Goal: Task Accomplishment & Management: Manage account settings

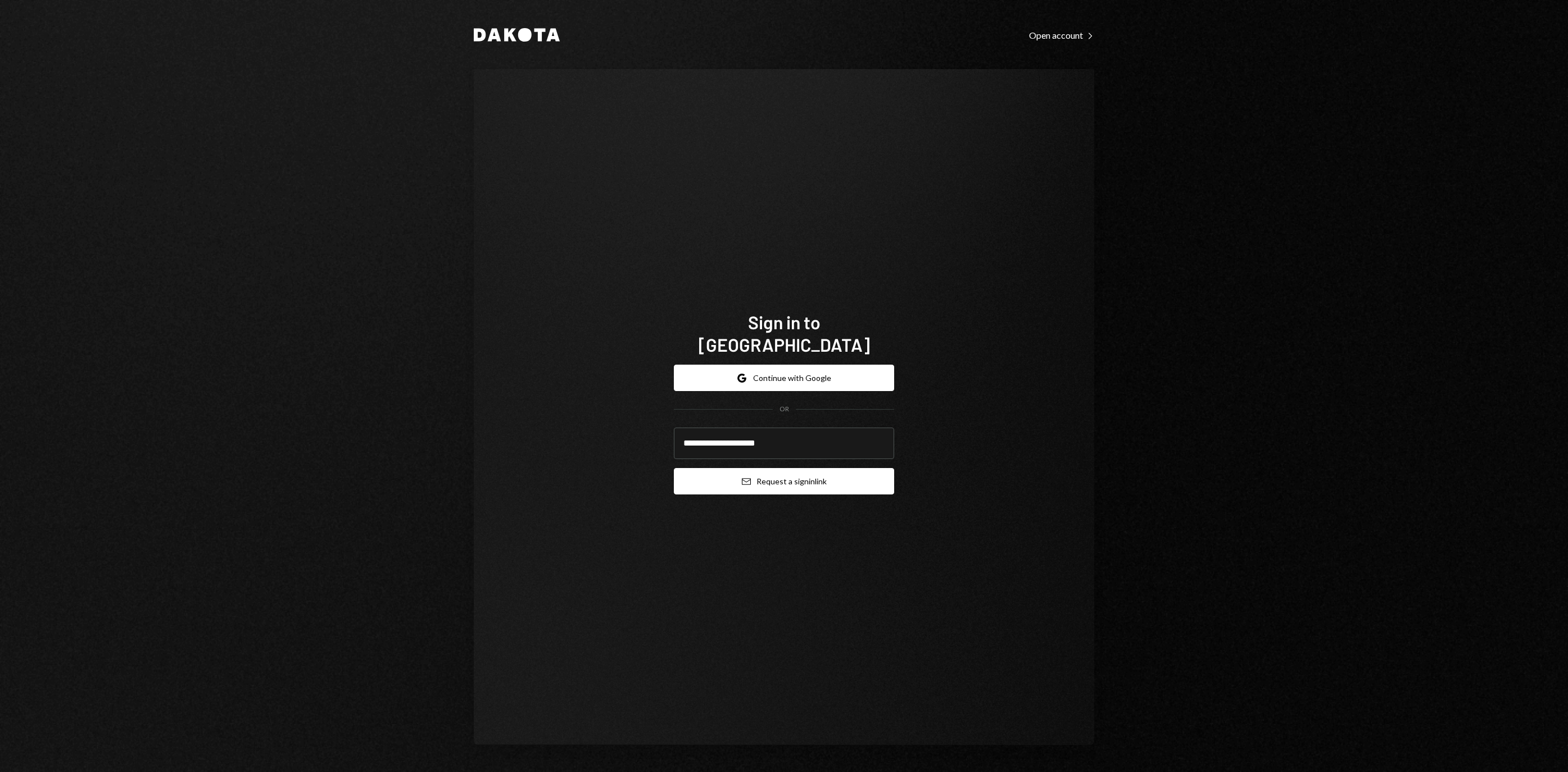
type input "**********"
click at [772, 488] on button "Email Request a sign in link" at bounding box center [784, 480] width 220 height 26
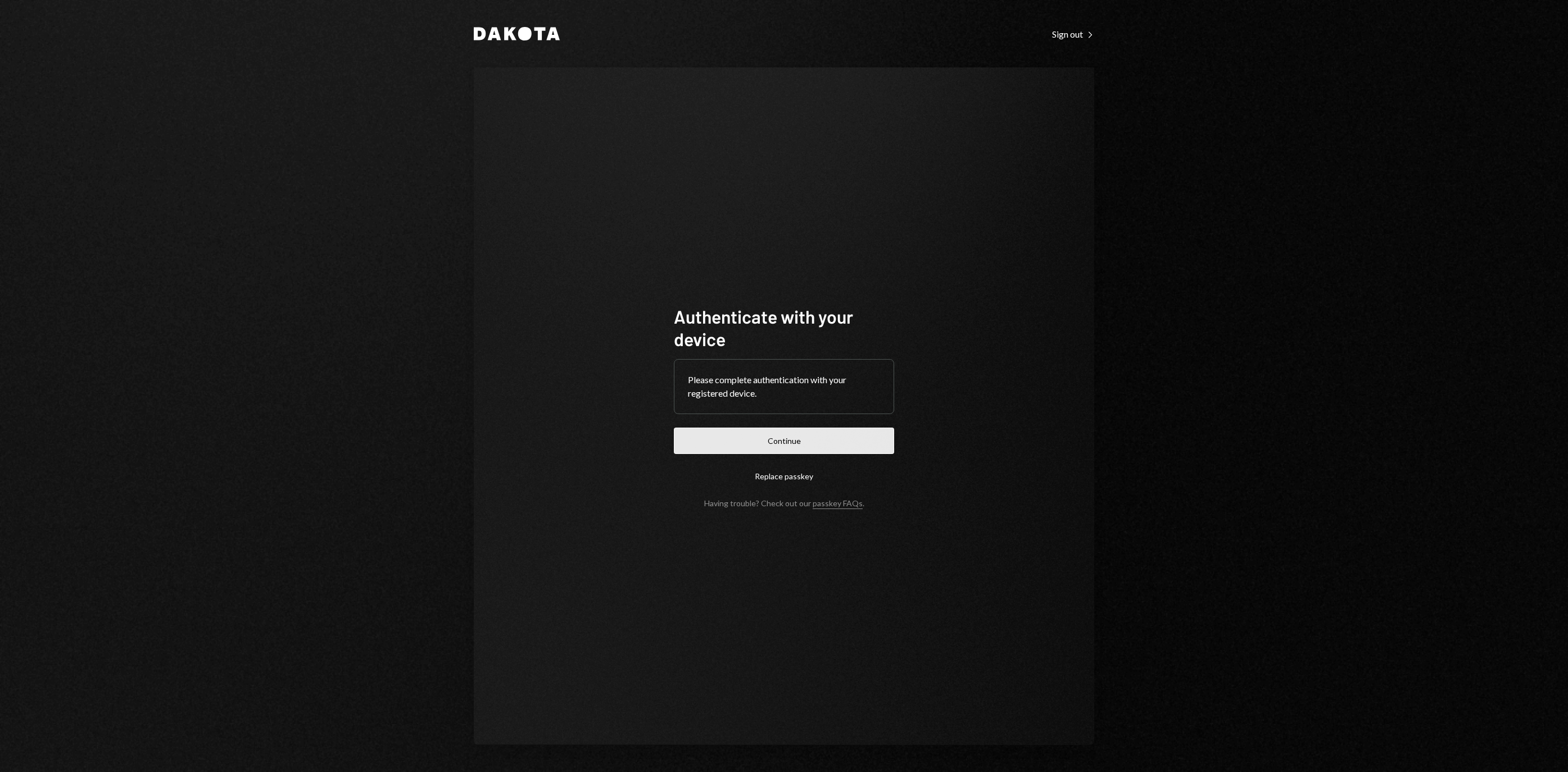
click at [866, 440] on button "Continue" at bounding box center [784, 440] width 220 height 26
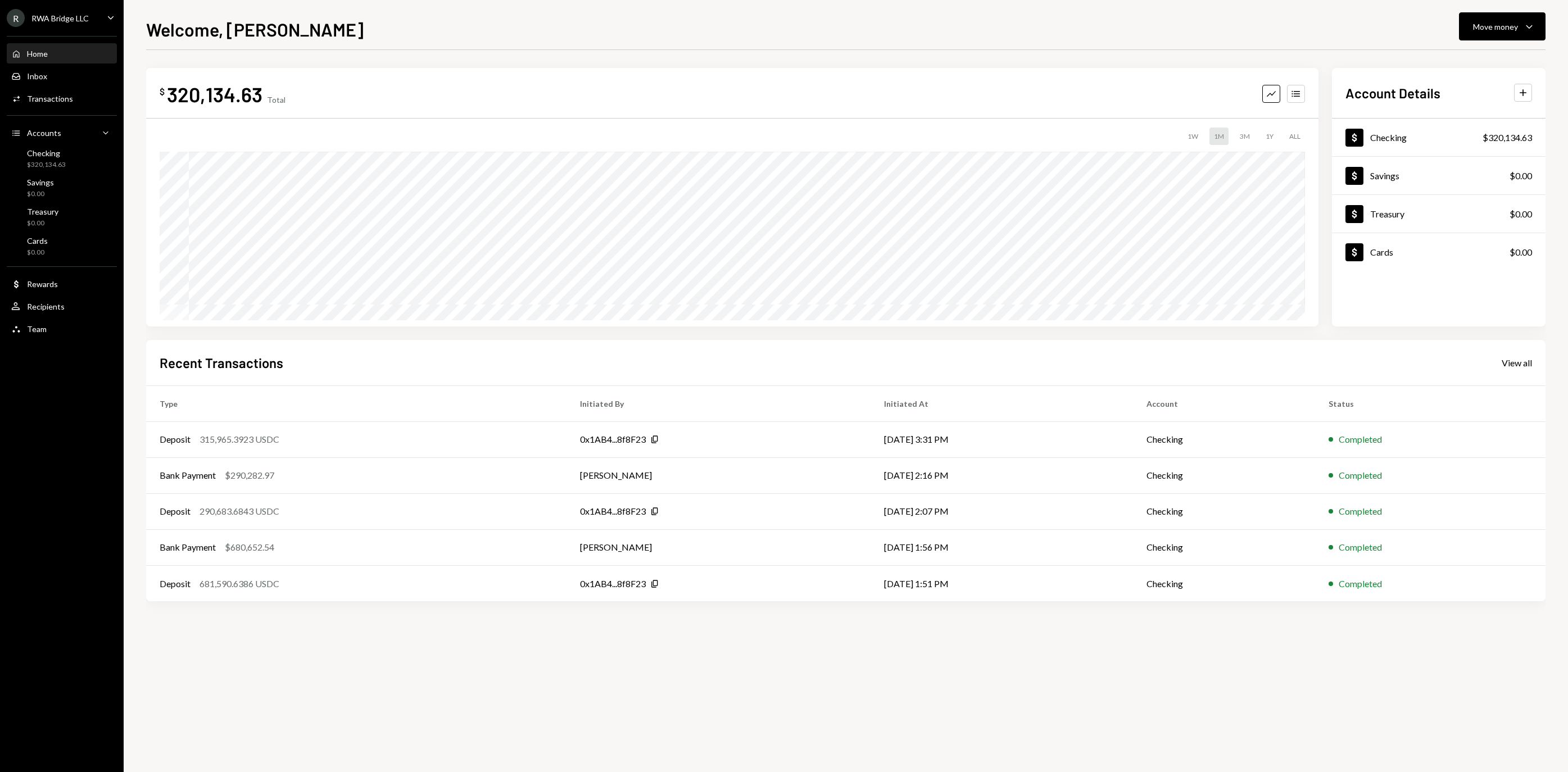
click at [1057, 43] on div "Welcome, Christopher Move money Caret Down $ 320,134.63 Total Graph Accounts 1W…" at bounding box center [846, 393] width 1399 height 757
click at [1477, 17] on button "Move money Caret Down" at bounding box center [1502, 26] width 86 height 28
click at [1460, 49] on div "Withdraw Send" at bounding box center [1484, 61] width 113 height 25
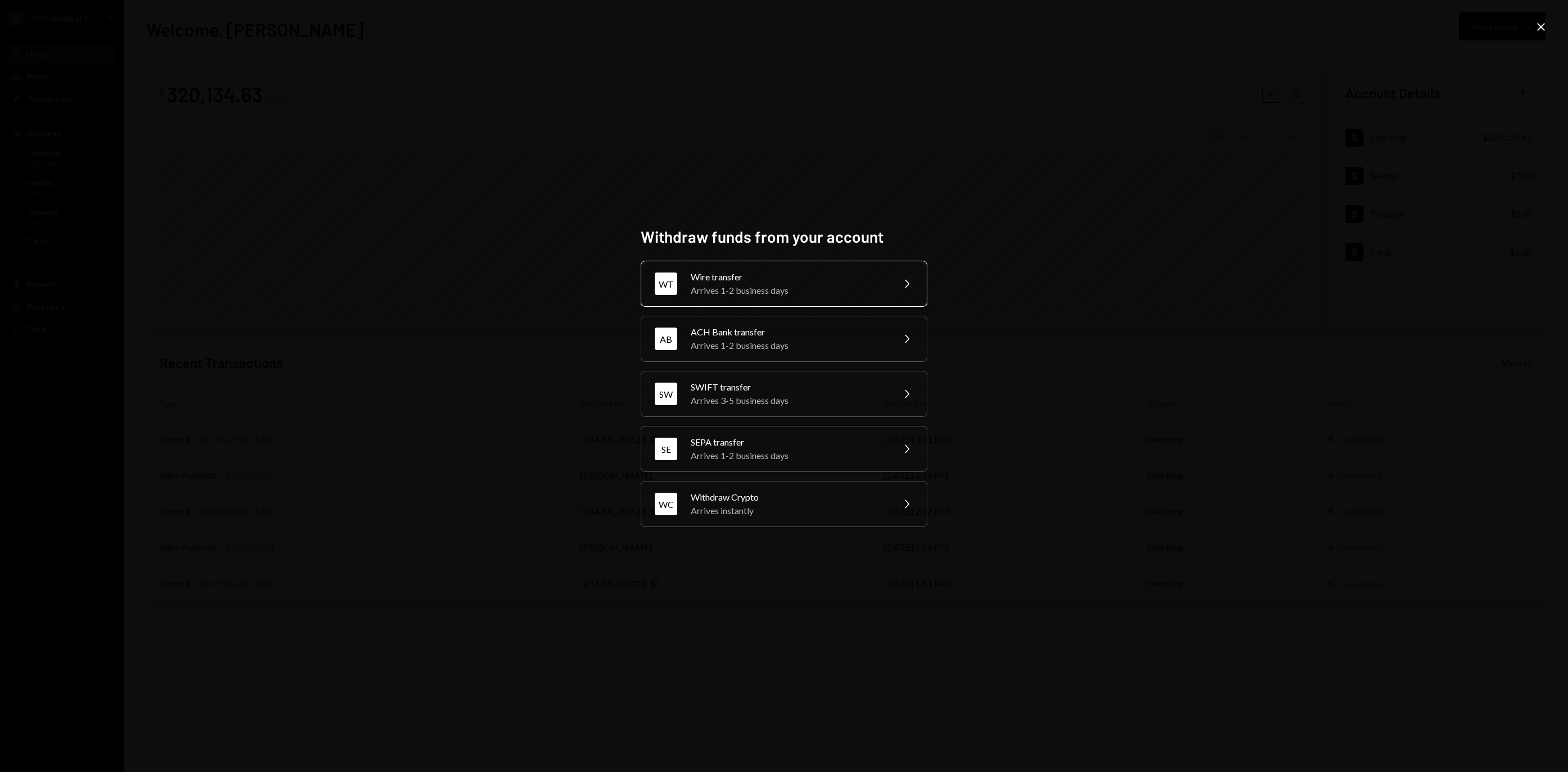
click at [795, 271] on div "Wire transfer" at bounding box center [788, 277] width 195 height 14
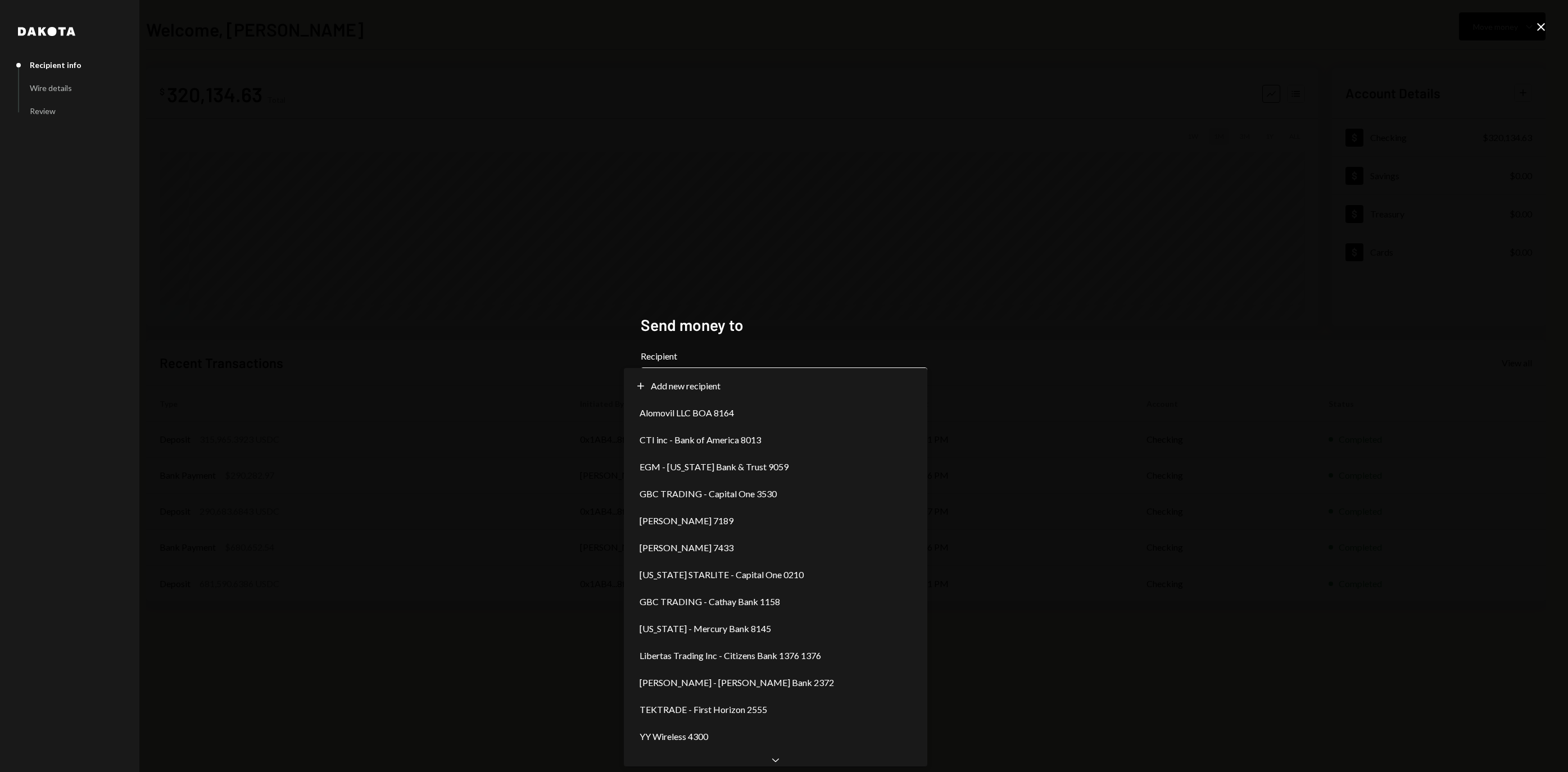
click at [754, 375] on body "**********" at bounding box center [784, 386] width 1568 height 772
select select "**********"
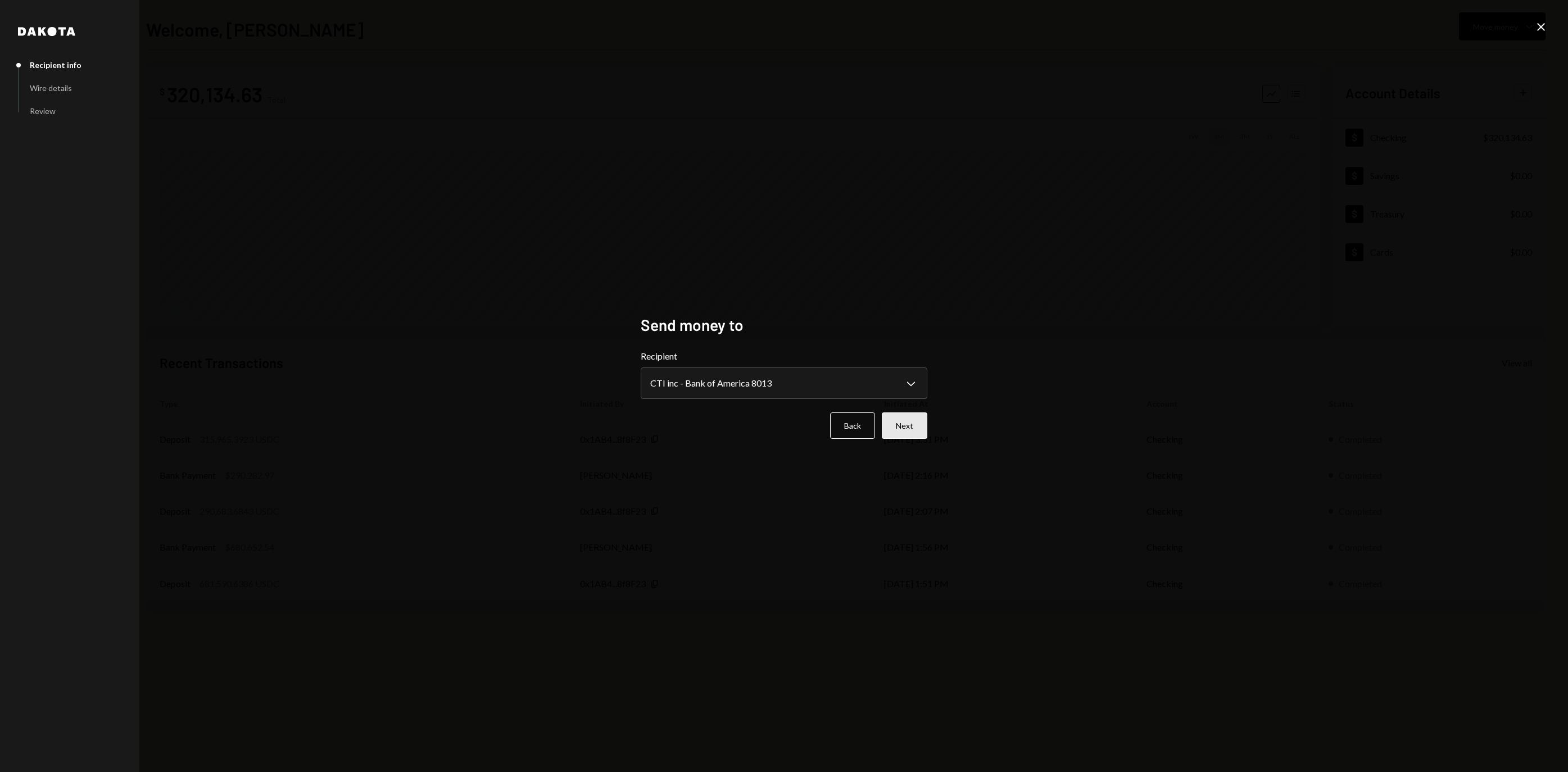
click at [905, 428] on button "Next" at bounding box center [905, 425] width 45 height 26
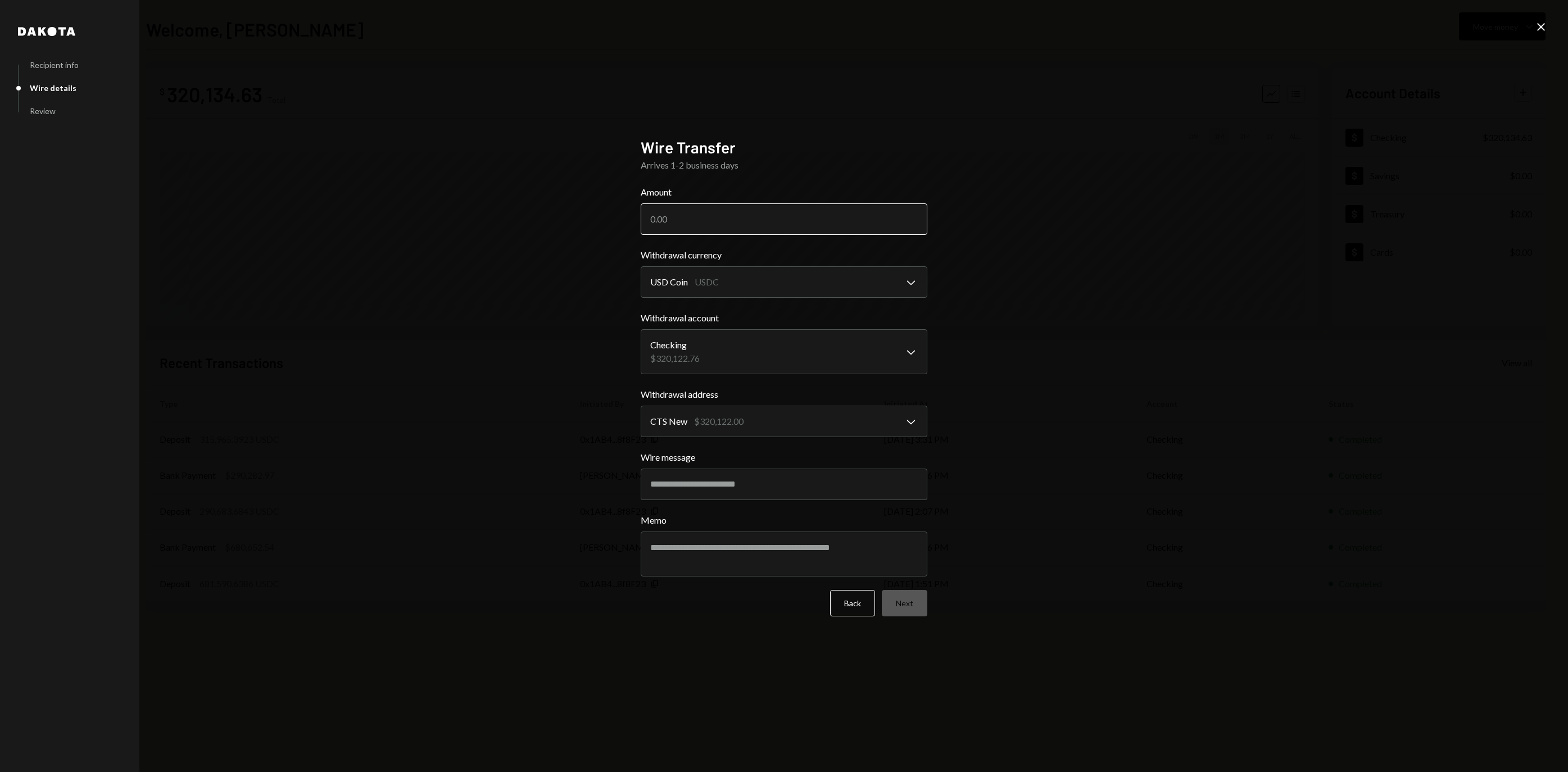
click at [755, 213] on input "Amount" at bounding box center [783, 219] width 286 height 32
paste input "315343.00"
type input "315343.00"
click at [902, 602] on button "Next" at bounding box center [905, 602] width 45 height 26
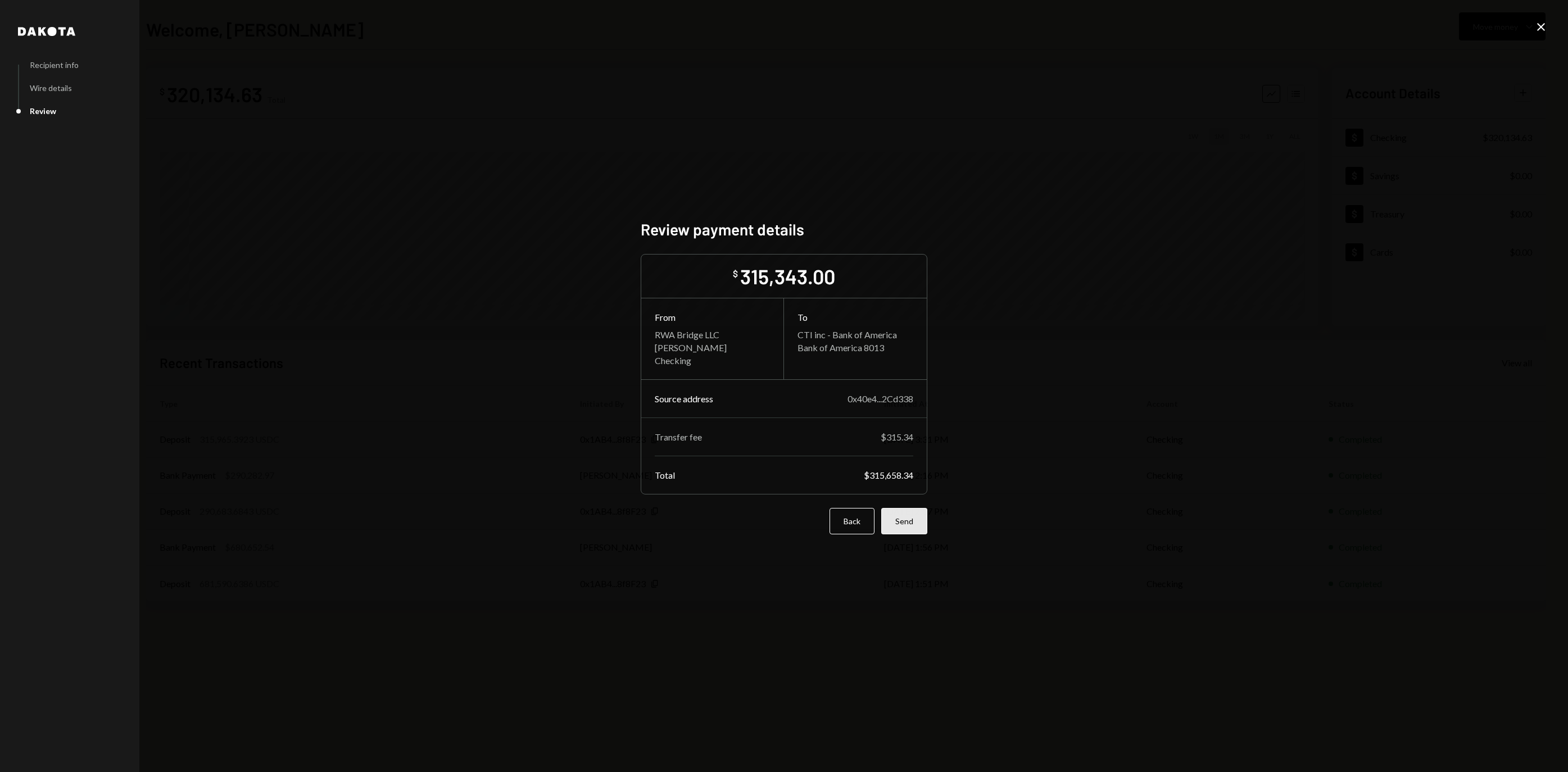
click at [910, 534] on button "Send" at bounding box center [904, 520] width 46 height 26
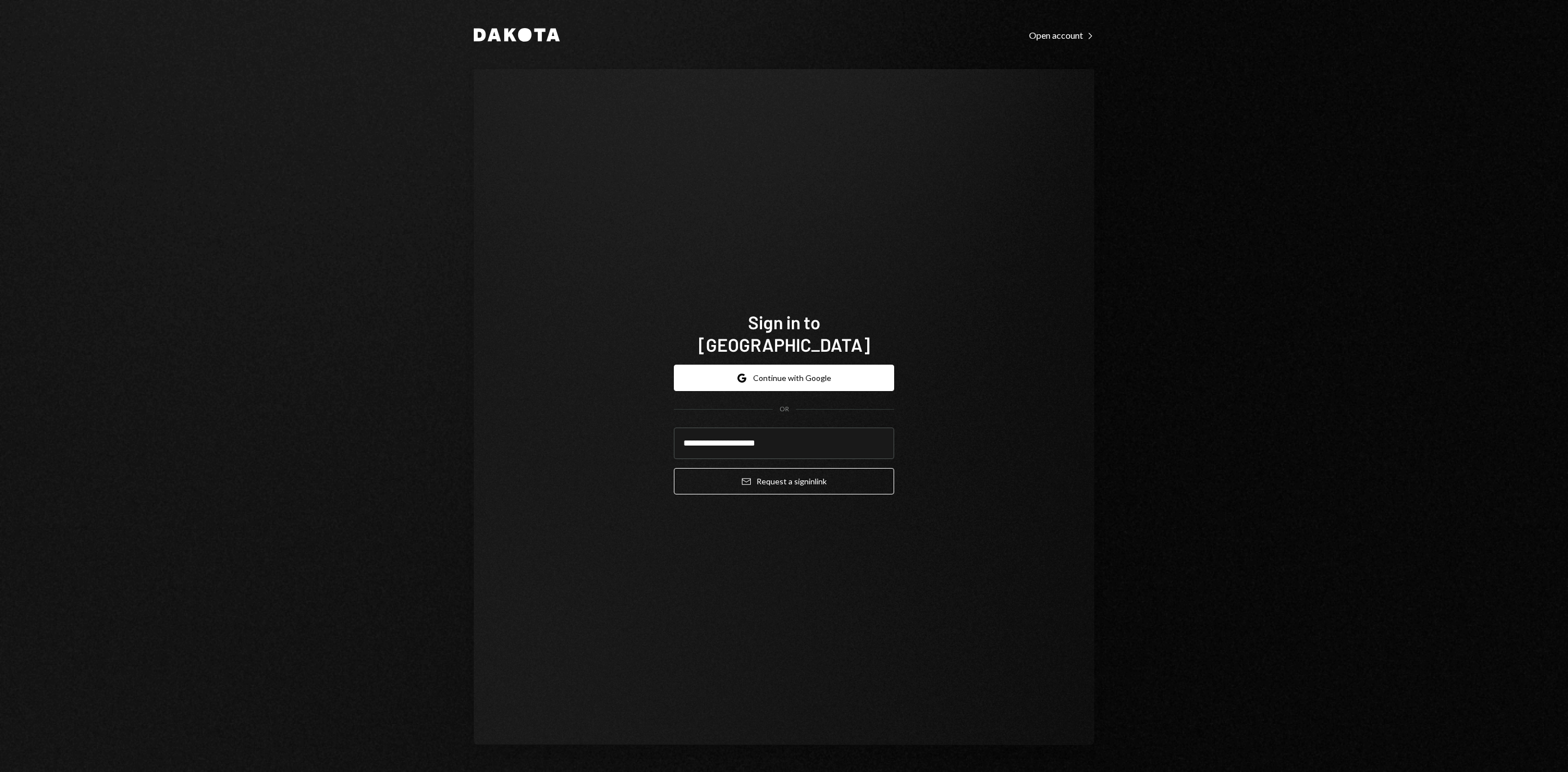
type input "**********"
click at [784, 474] on button "Email Request a sign in link" at bounding box center [784, 480] width 220 height 26
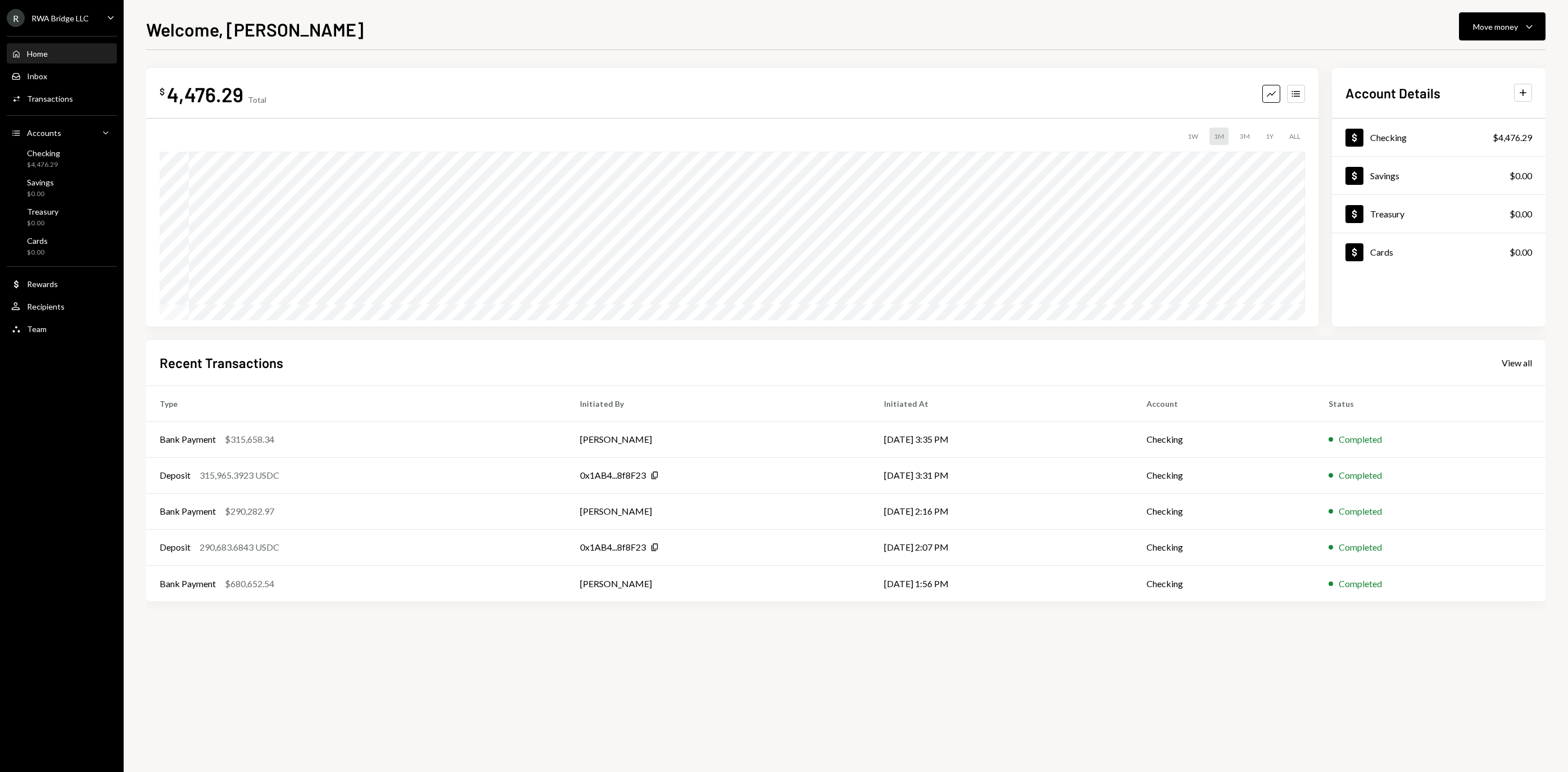
click at [643, 101] on div "$ 4,476.29 Total Graph Accounts" at bounding box center [732, 94] width 1146 height 25
click at [914, 679] on div "$ 4,476.29 Total Graph Accounts 1W 1M 3M 1Y ALL $1,382.36 Aug 06, 2025 Account …" at bounding box center [846, 411] width 1399 height 722
click at [52, 167] on div "$4,476.29" at bounding box center [44, 164] width 33 height 10
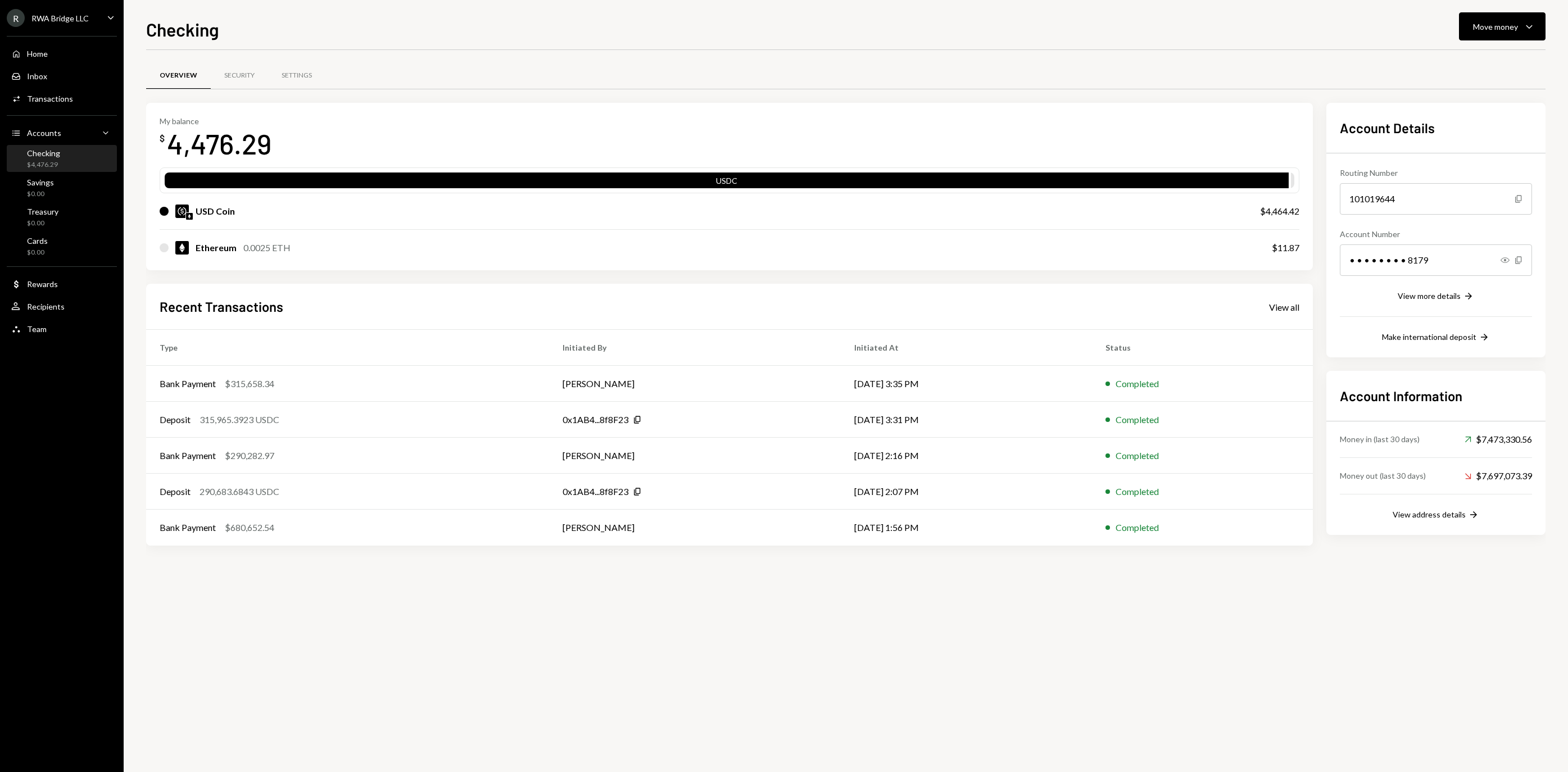
click at [54, 59] on div "Home Home" at bounding box center [61, 54] width 101 height 10
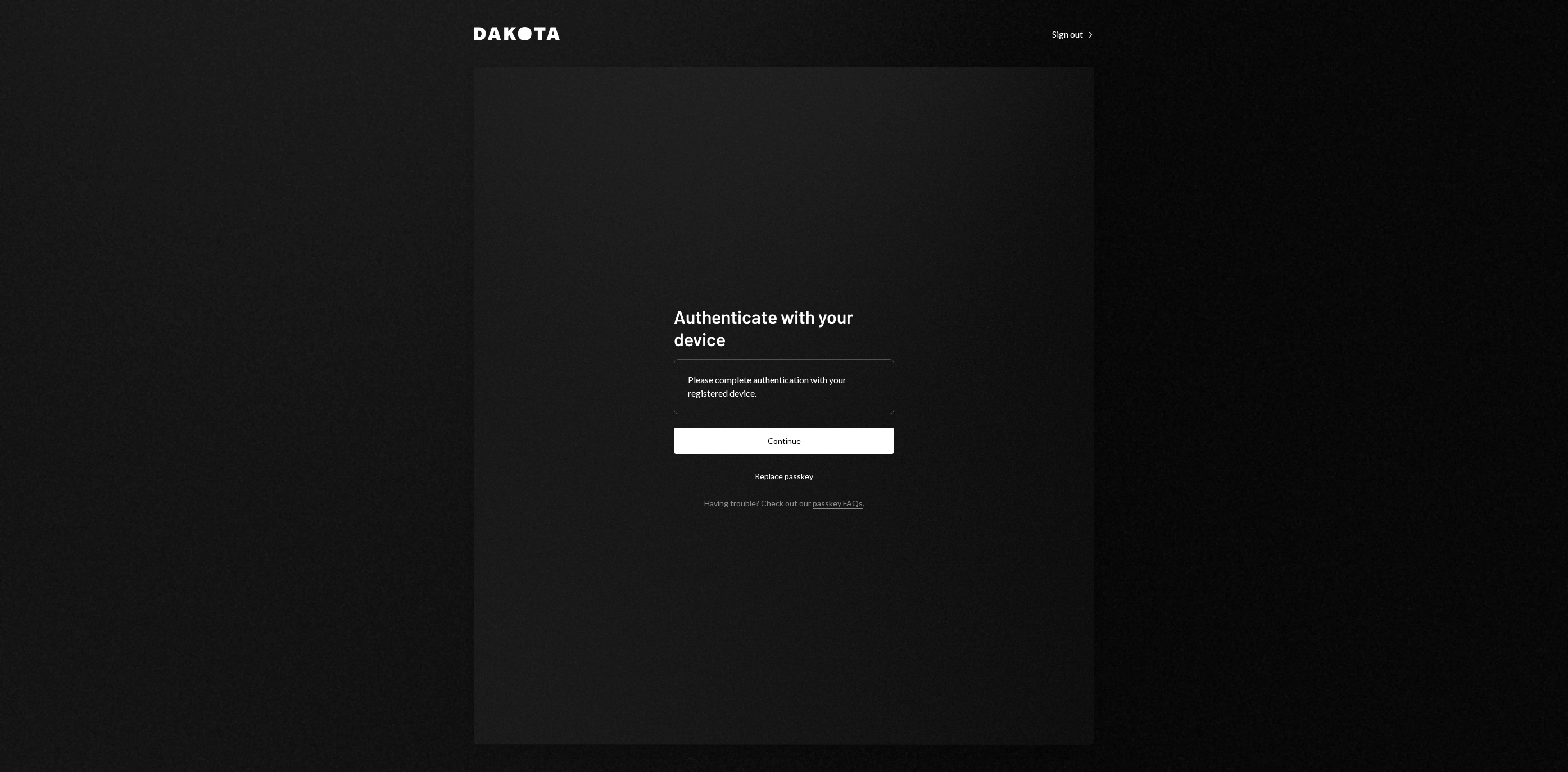
click at [784, 440] on button "Continue" at bounding box center [784, 440] width 220 height 26
click at [833, 423] on form "Authenticate with your device Please complete authentication with your register…" at bounding box center [784, 406] width 220 height 203
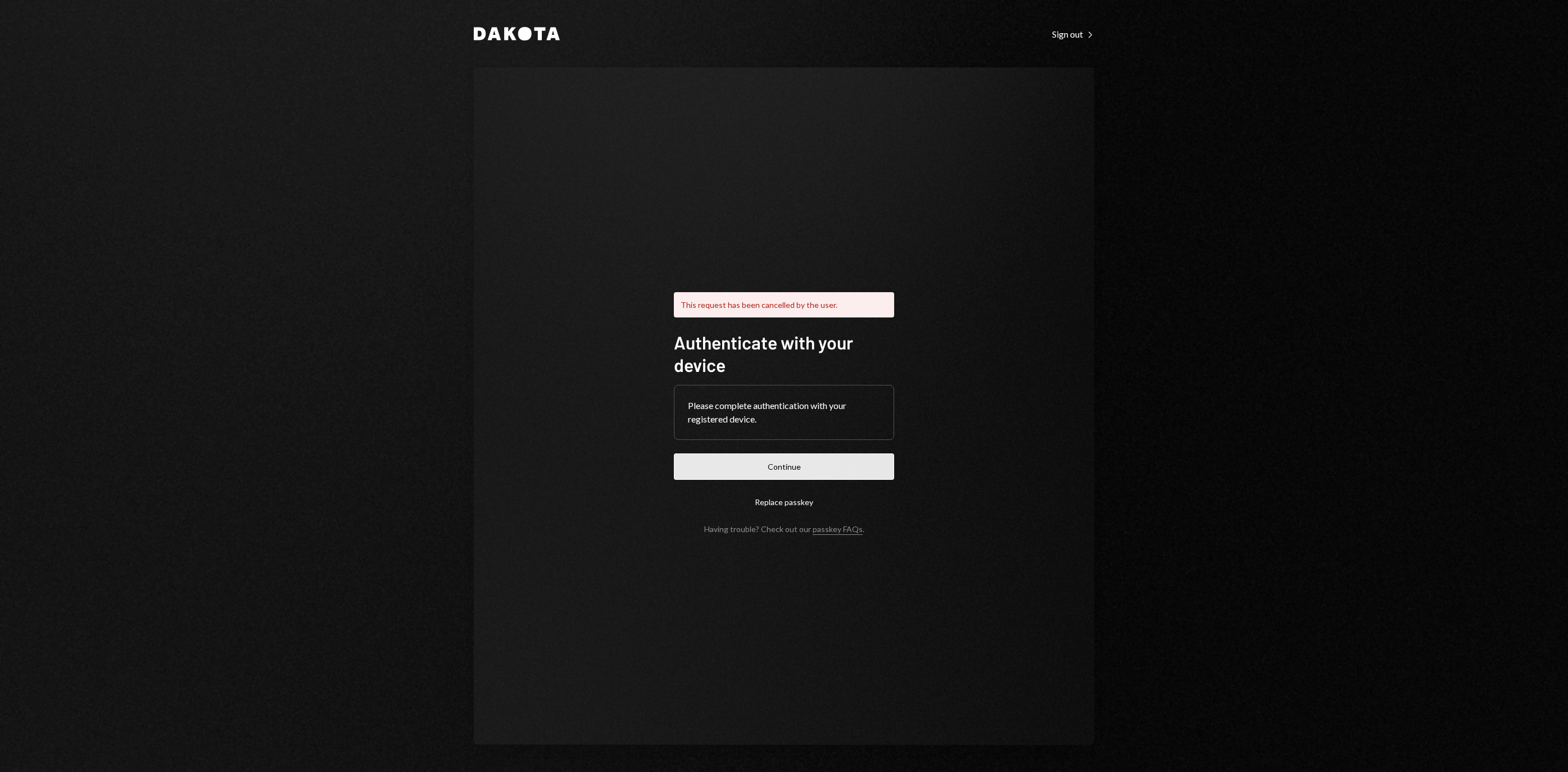
click at [877, 459] on button "Continue" at bounding box center [784, 466] width 220 height 26
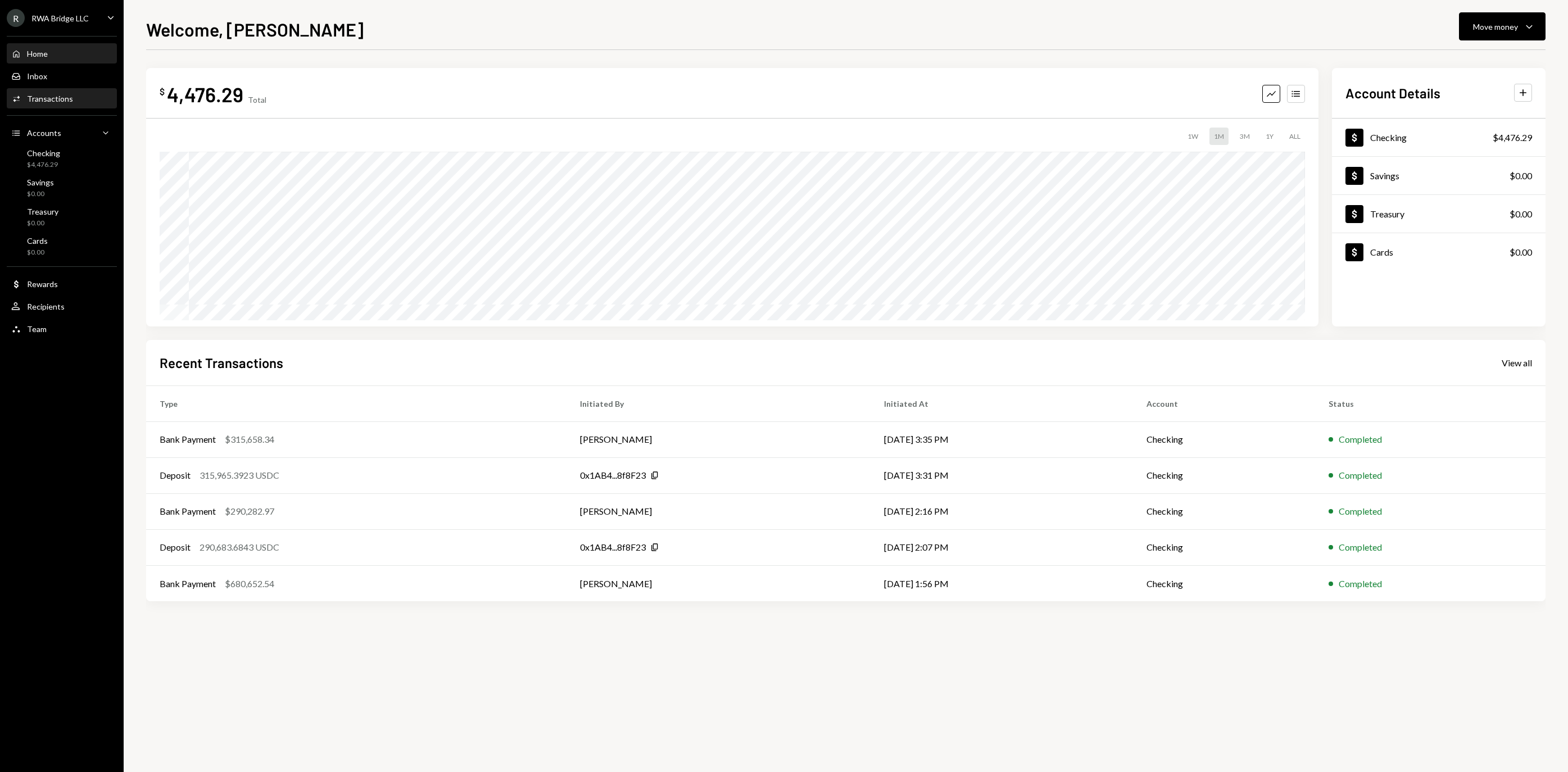
click at [47, 95] on div "Activities Transactions" at bounding box center [61, 98] width 101 height 19
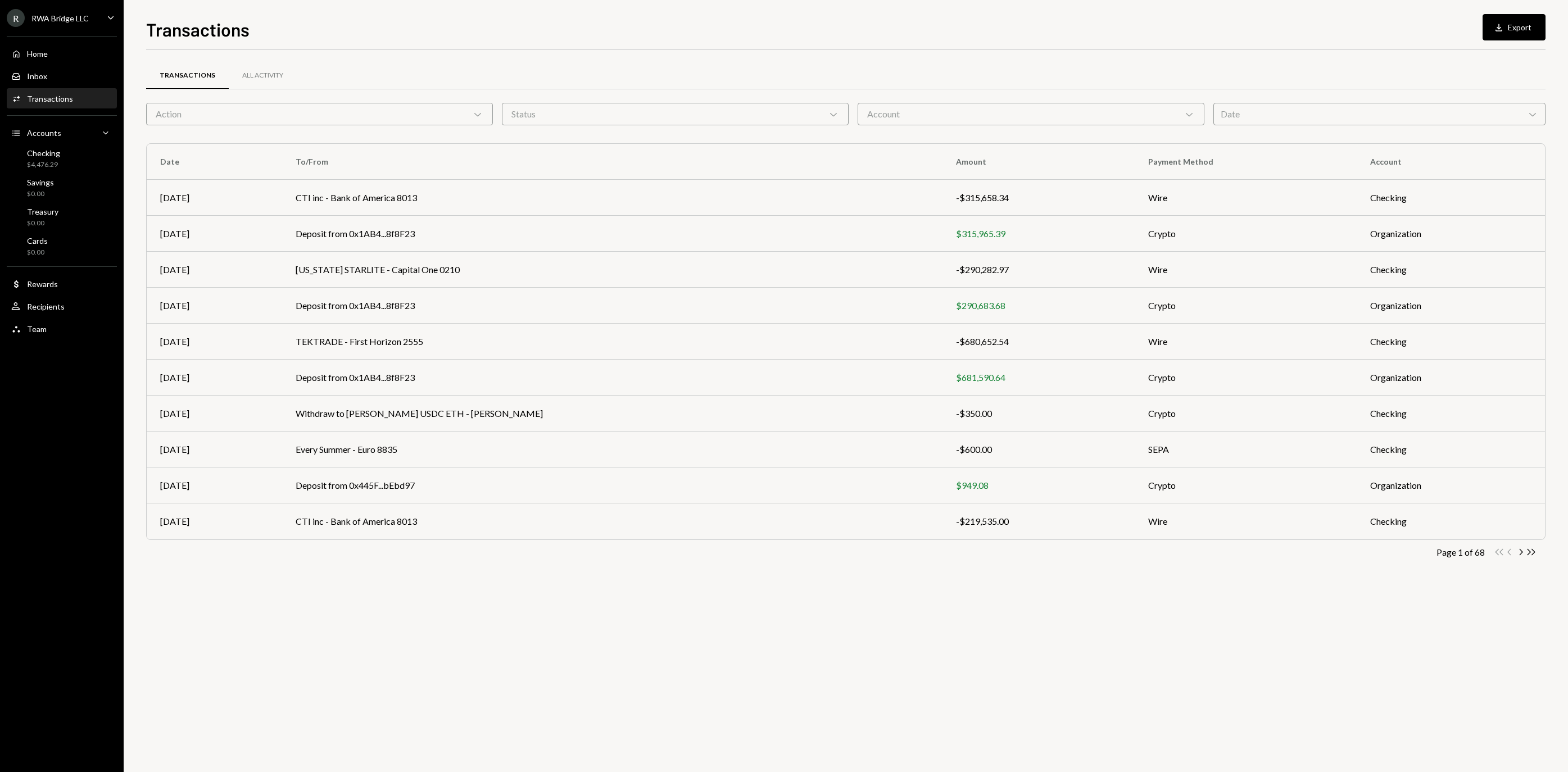
click at [466, 114] on div "Action Chevron Down" at bounding box center [320, 114] width 347 height 23
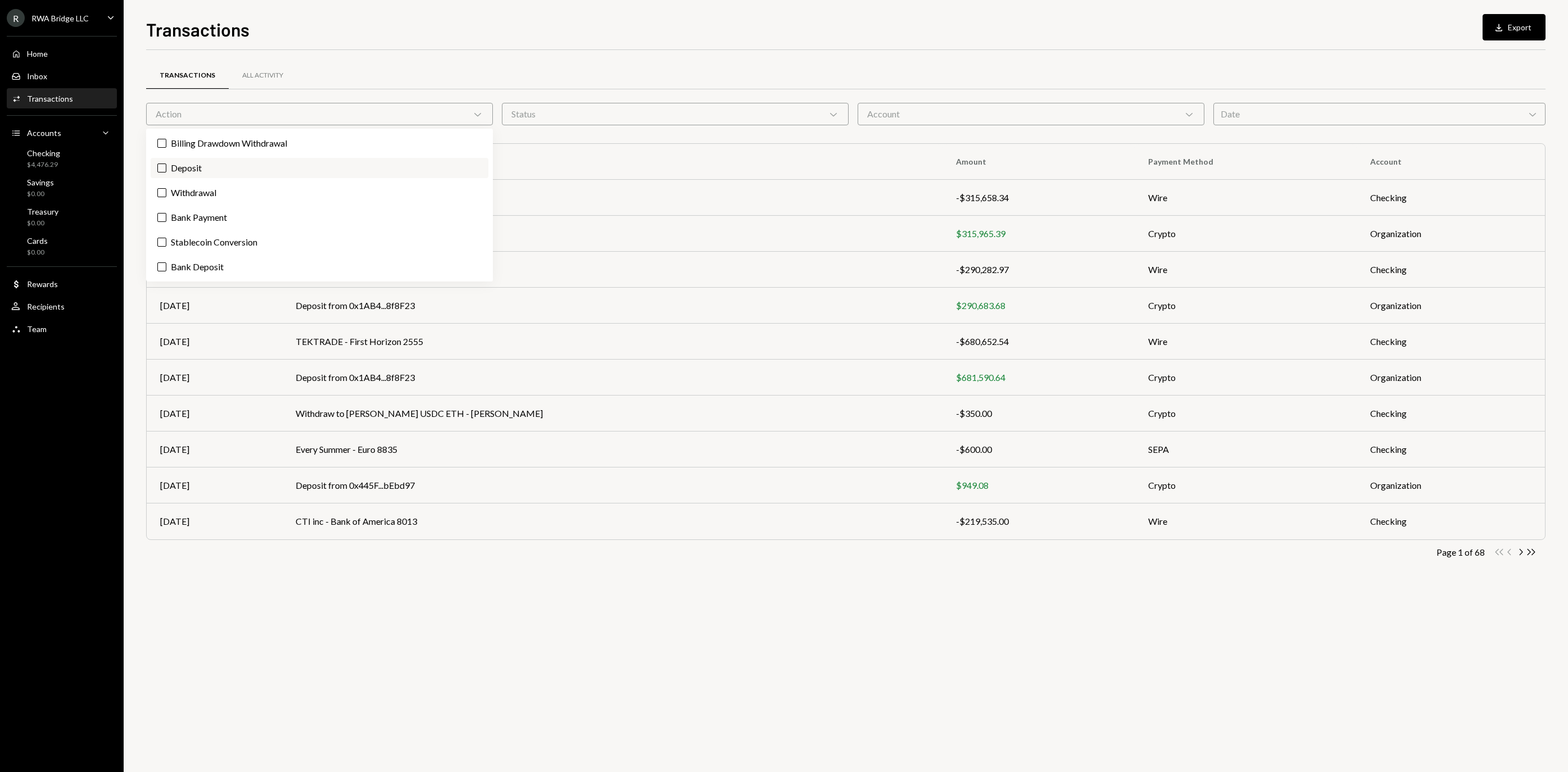
click at [417, 169] on label "Deposit" at bounding box center [320, 168] width 338 height 20
click at [166, 169] on button "Deposit" at bounding box center [162, 168] width 9 height 9
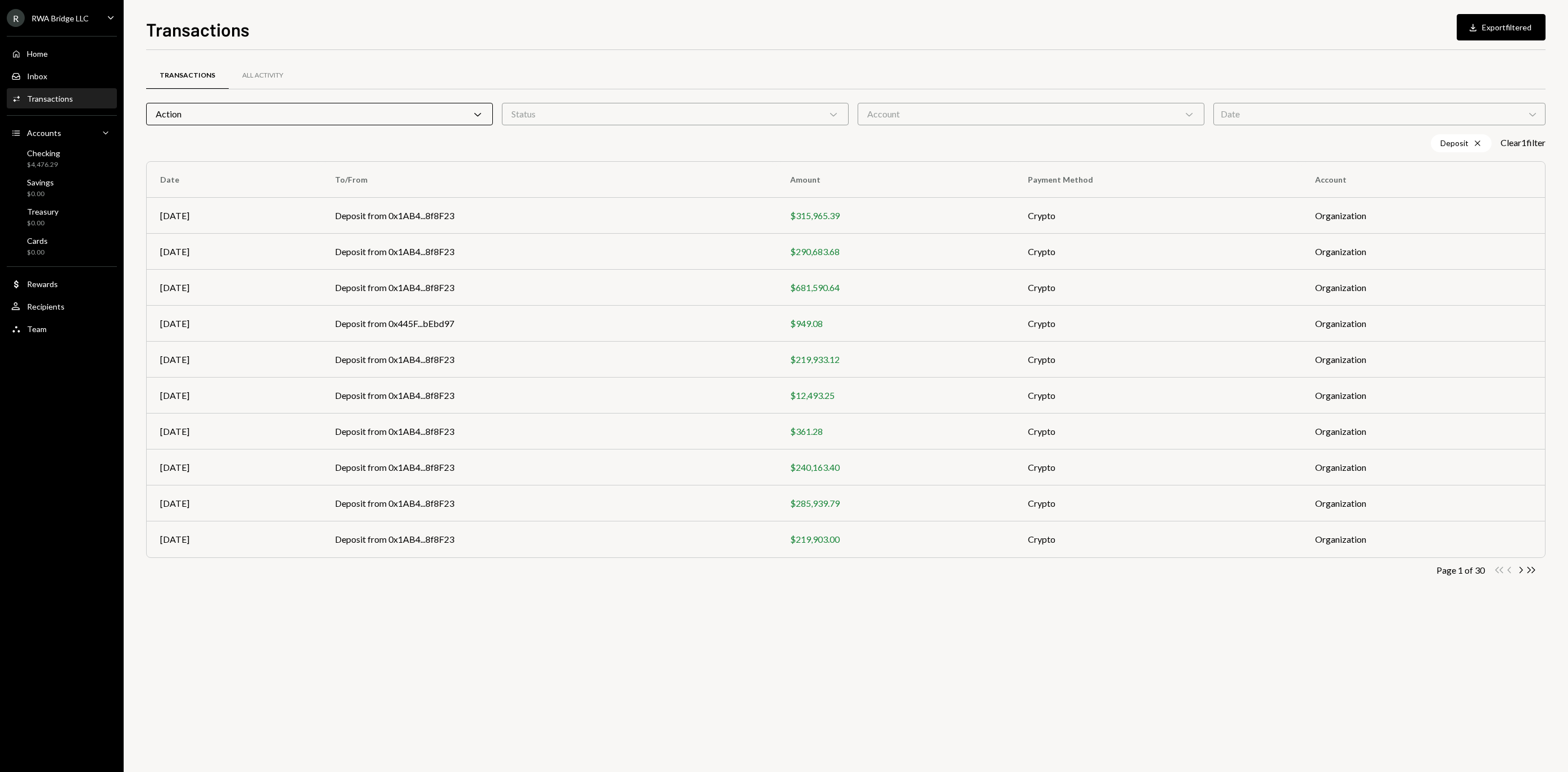
click at [849, 61] on div "Transactions All Activity" at bounding box center [846, 75] width 1399 height 29
click at [1485, 19] on button "Download Export filtered" at bounding box center [1501, 26] width 89 height 26
click at [84, 23] on div "RWA Bridge LLC" at bounding box center [60, 18] width 57 height 10
click at [66, 117] on div "Documents" at bounding box center [78, 122] width 120 height 10
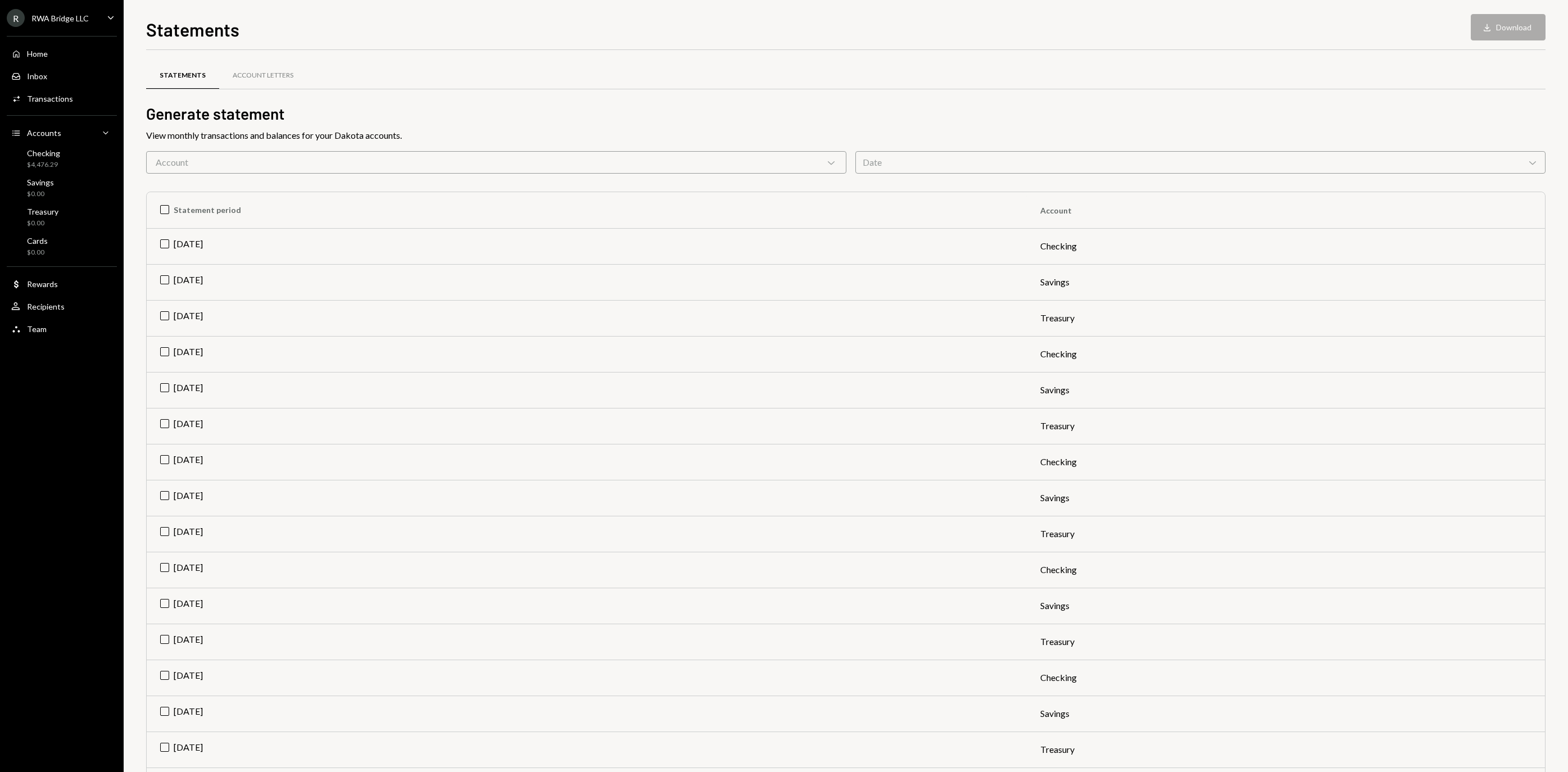
click at [309, 158] on div "Account Chevron Down" at bounding box center [496, 162] width 700 height 23
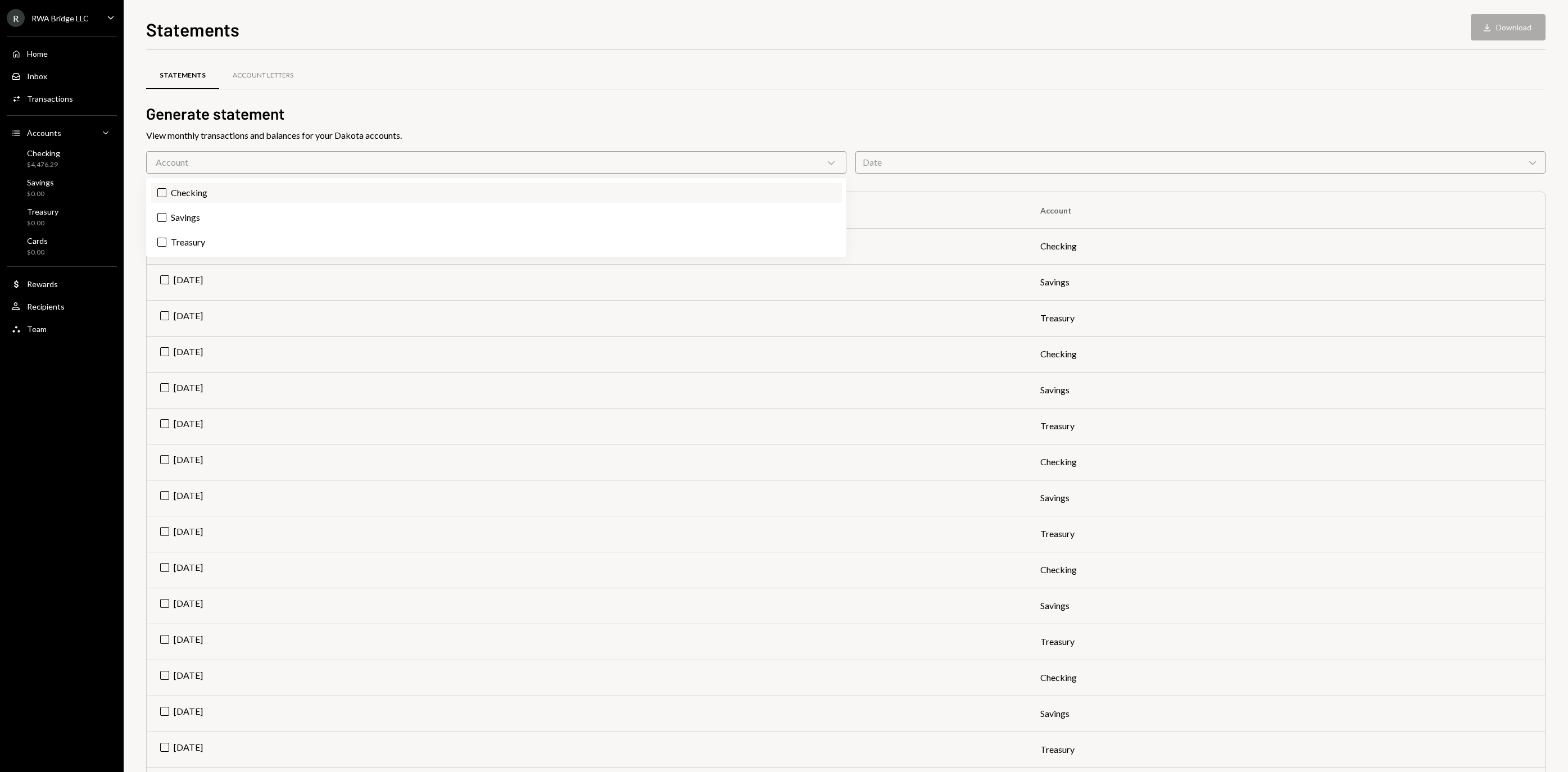
click at [274, 189] on label "Checking" at bounding box center [496, 193] width 691 height 20
click at [166, 189] on button "Checking" at bounding box center [162, 193] width 9 height 9
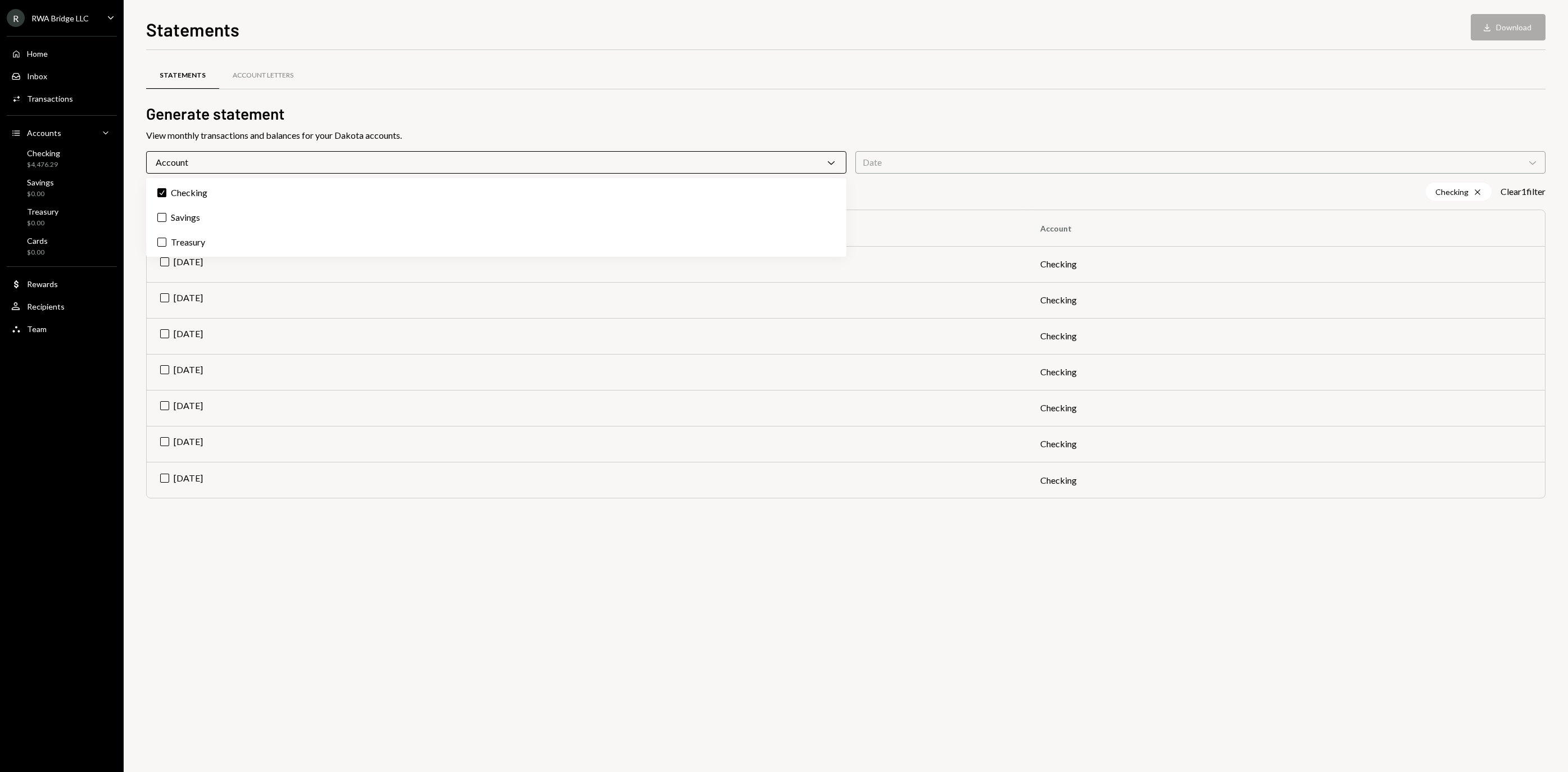
click at [303, 114] on h2 "Generate statement" at bounding box center [846, 114] width 1399 height 22
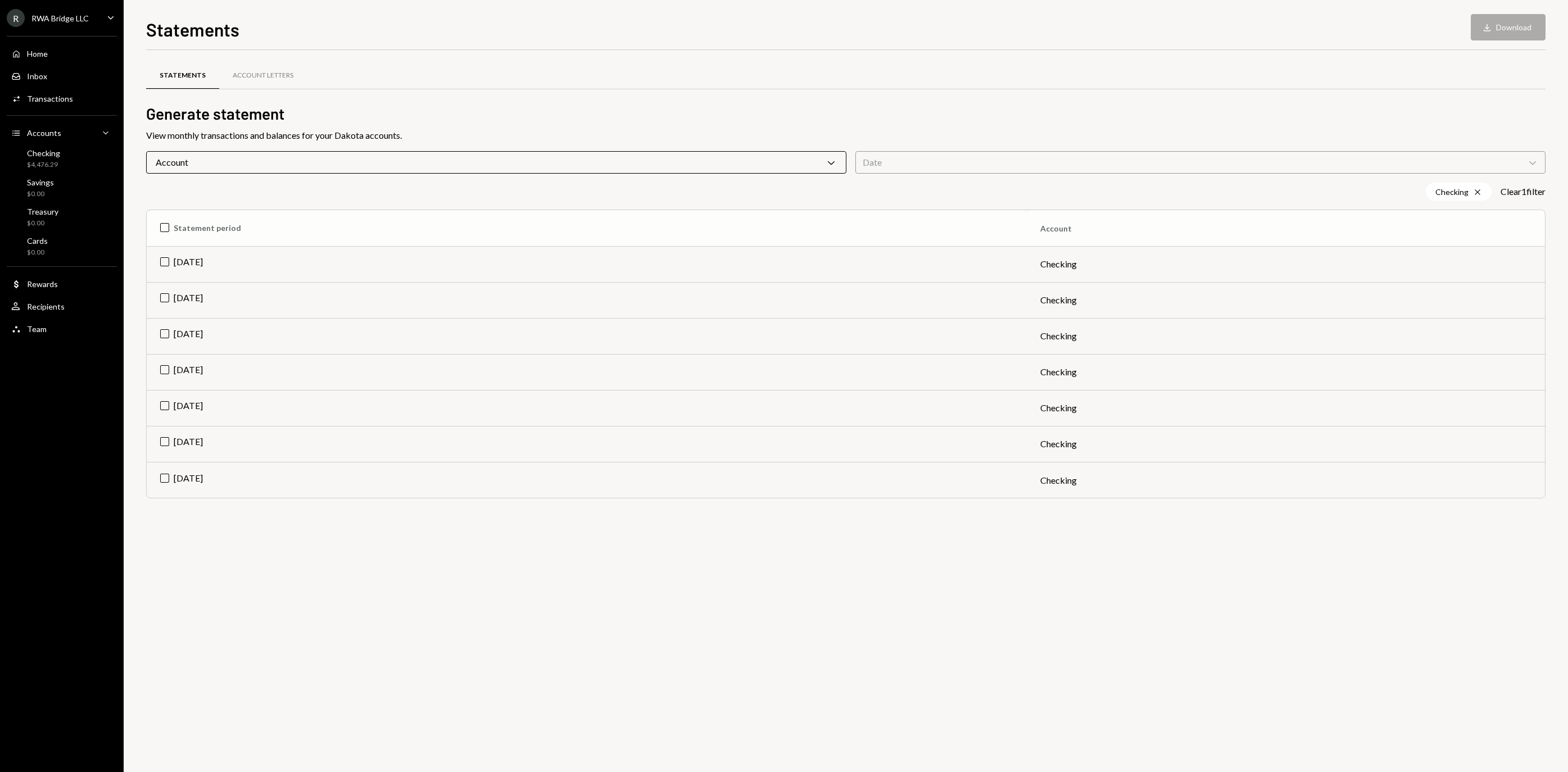
click at [245, 233] on th "Statement period" at bounding box center [586, 228] width 880 height 36
click at [240, 233] on th "Check Statement period" at bounding box center [586, 228] width 880 height 36
click at [233, 265] on td "[DATE]" at bounding box center [586, 264] width 880 height 36
click at [1483, 22] on div "Download" at bounding box center [1489, 27] width 15 height 11
click at [1482, 32] on button "Download Download" at bounding box center [1508, 26] width 74 height 26
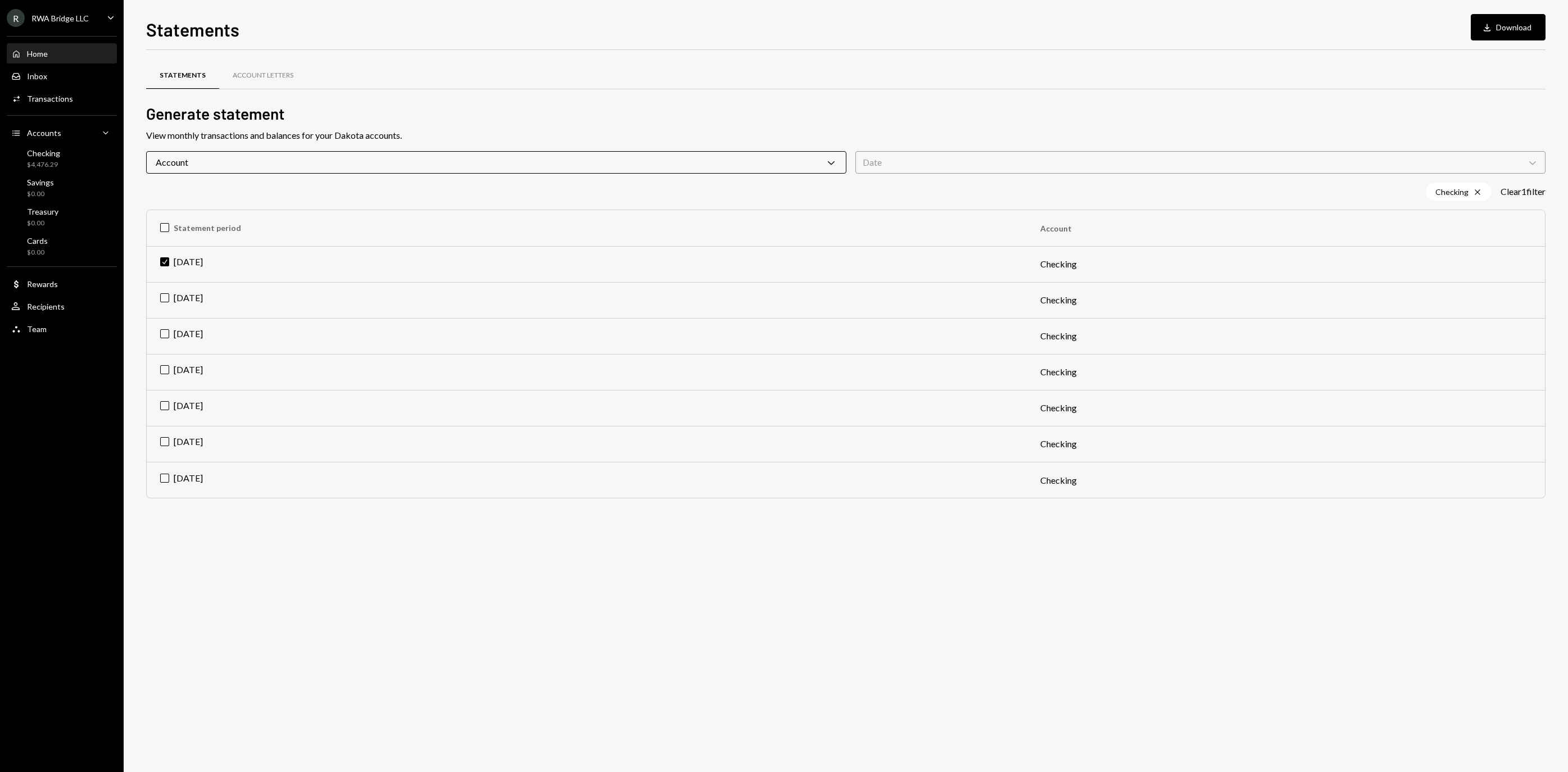
click at [48, 58] on div "Home" at bounding box center [37, 54] width 21 height 10
